Goal: Book appointment/travel/reservation

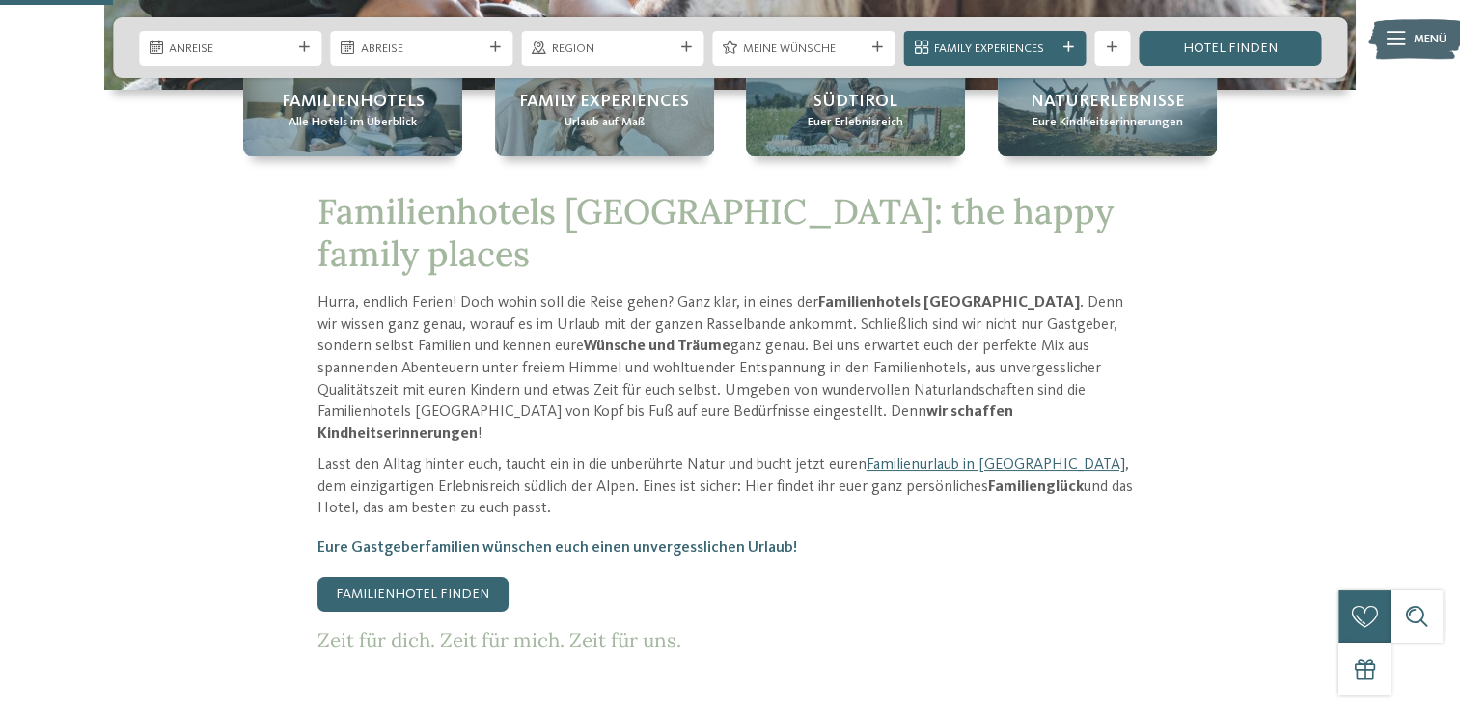
click at [266, 54] on span "Anreise" at bounding box center [230, 49] width 122 height 17
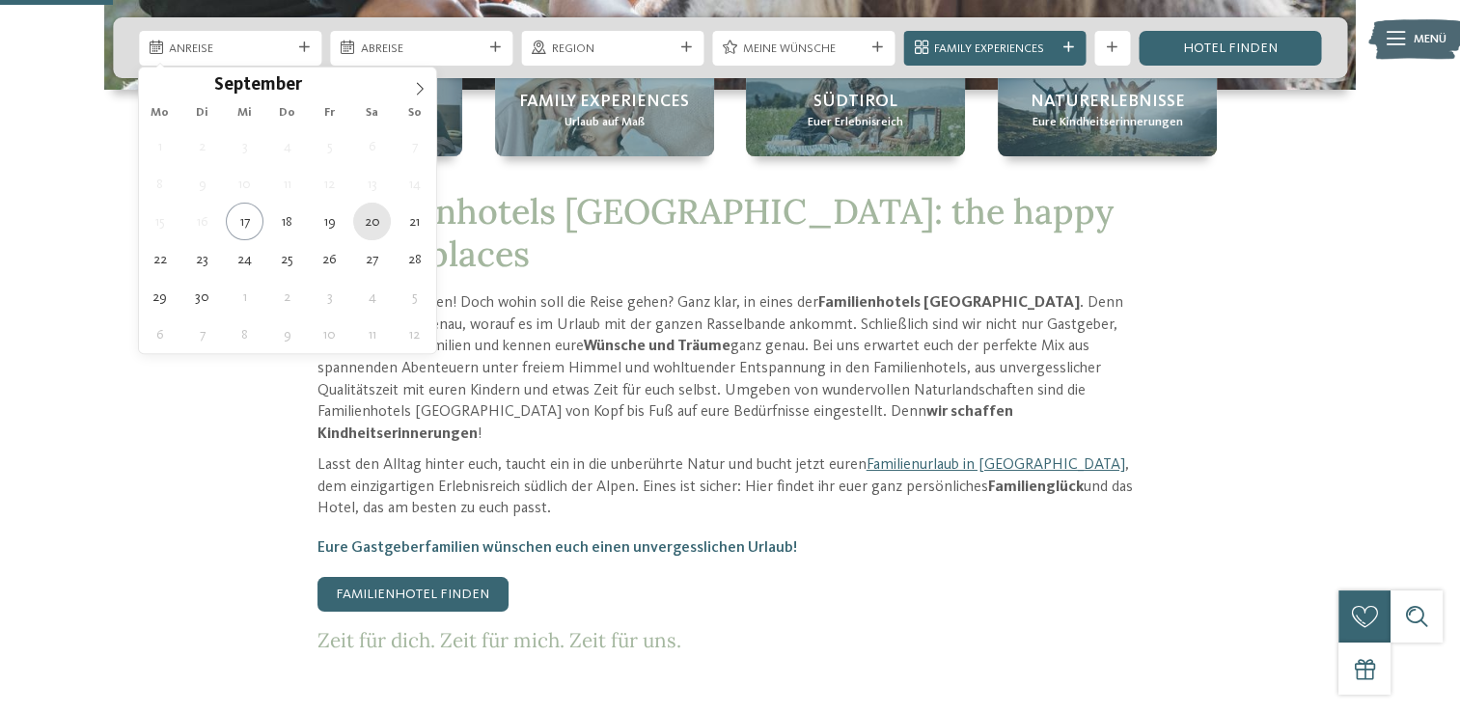
type div "[DATE]"
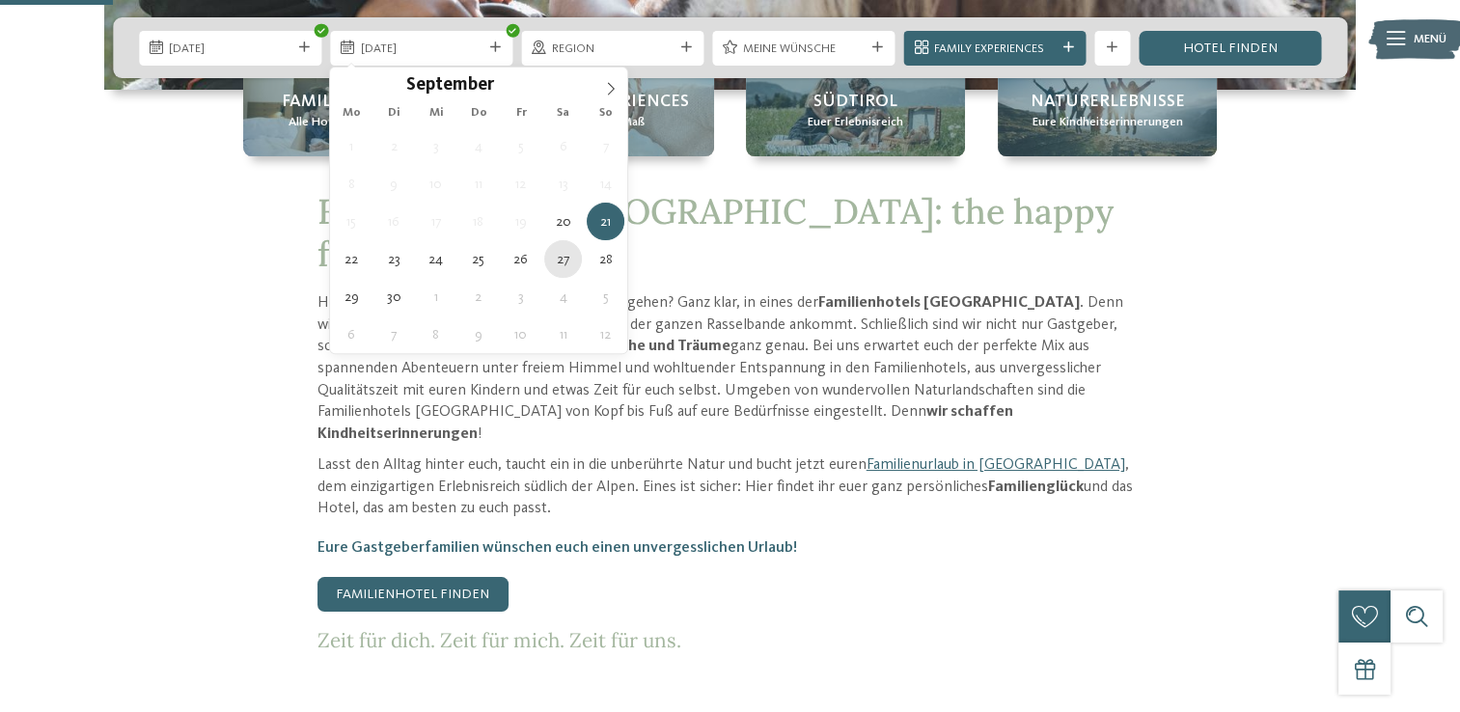
type div "[DATE]"
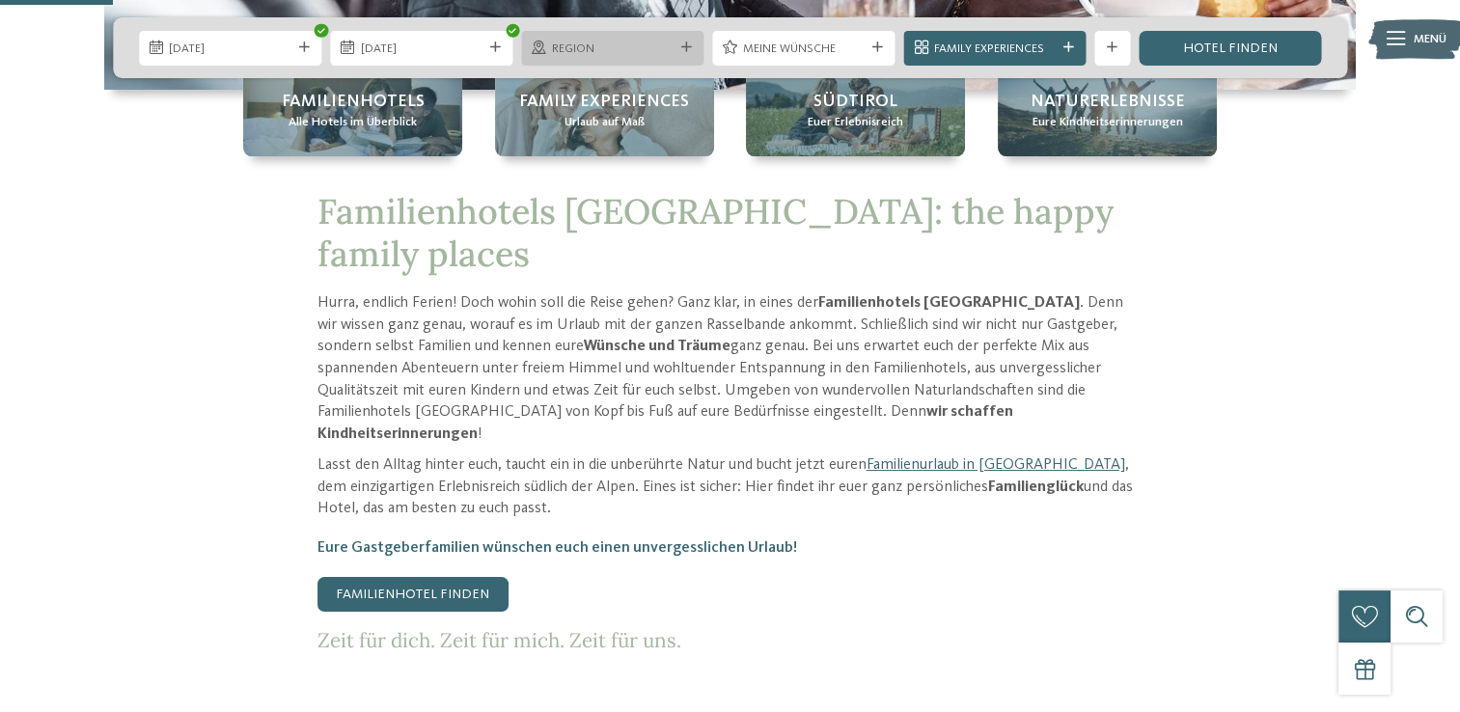
click at [611, 47] on span "Region" at bounding box center [613, 49] width 122 height 17
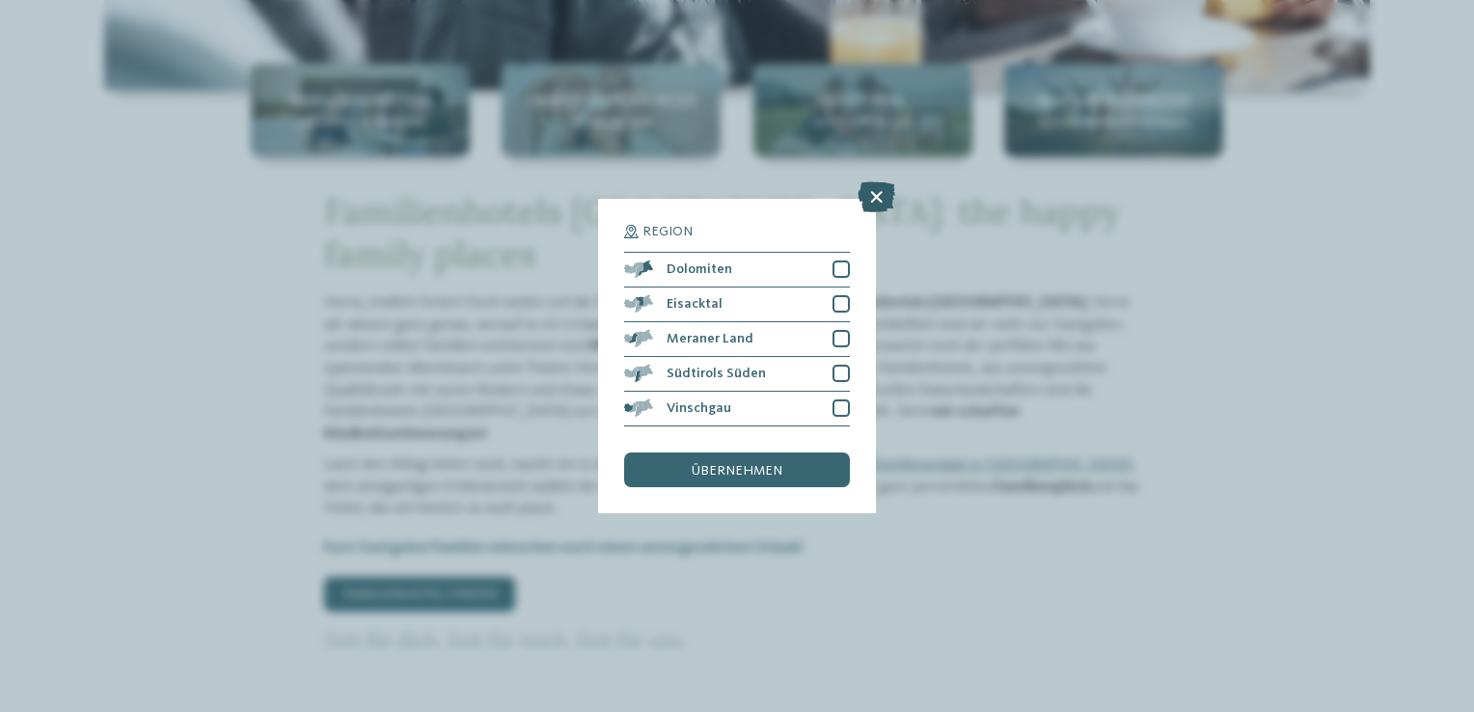
click at [879, 210] on icon at bounding box center [877, 196] width 38 height 31
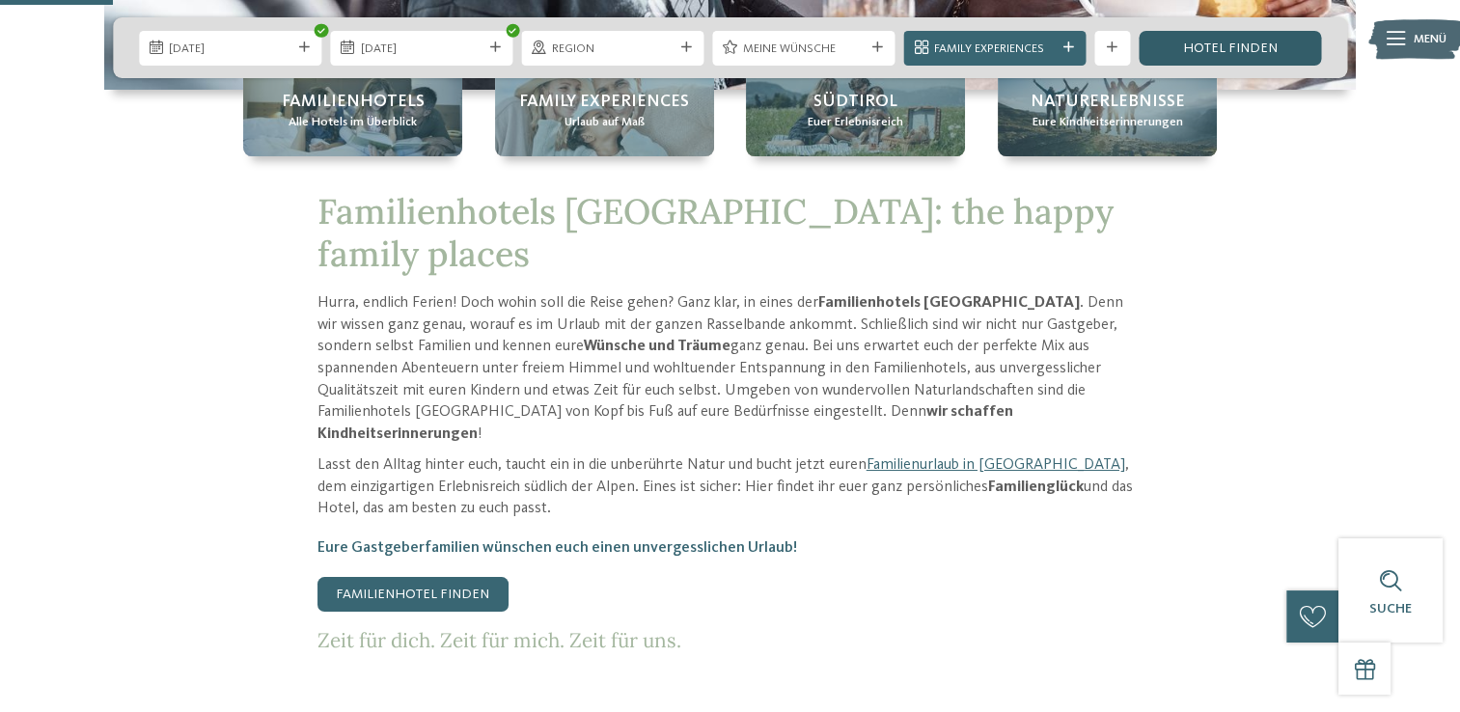
click at [1252, 43] on link "Hotel finden" at bounding box center [1229, 48] width 182 height 35
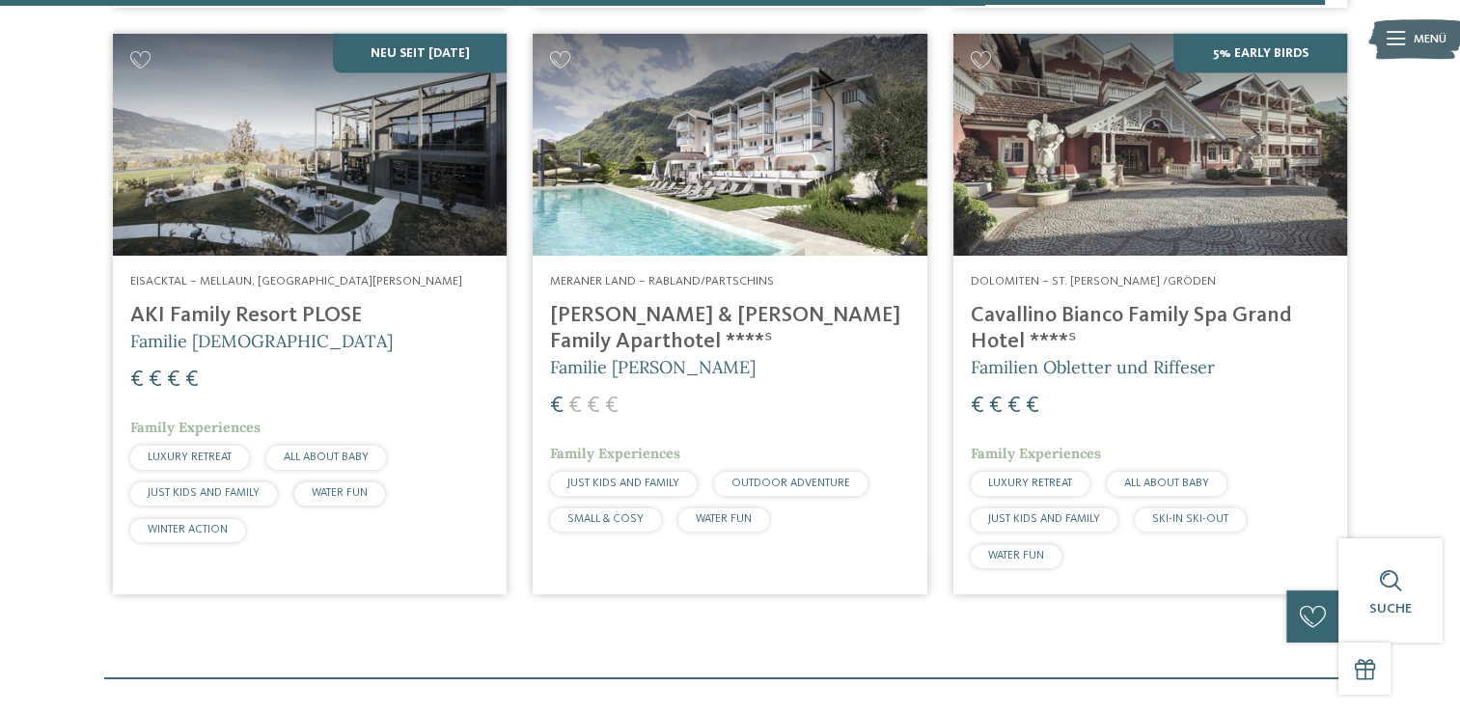
scroll to position [4321, 0]
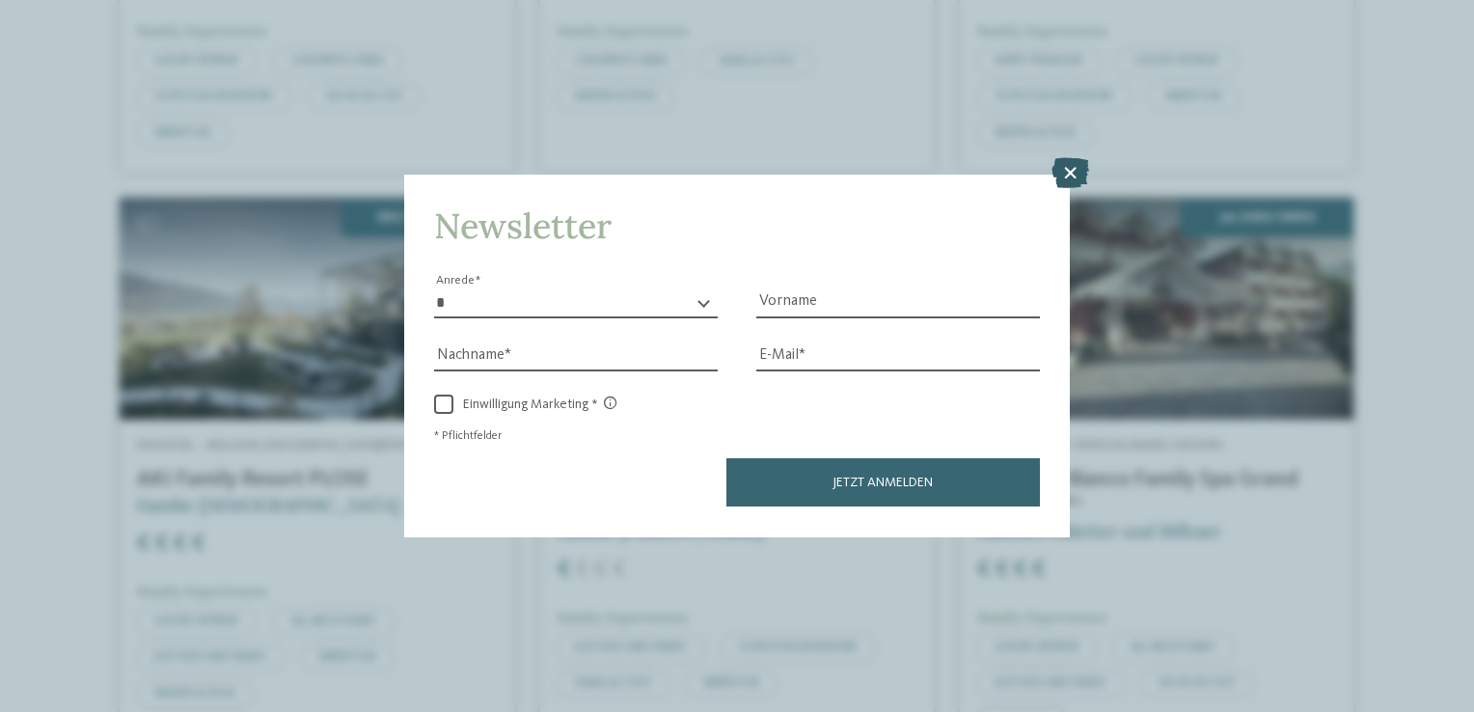
click at [1067, 178] on icon at bounding box center [1070, 173] width 38 height 31
